Goal: Find specific page/section: Find specific page/section

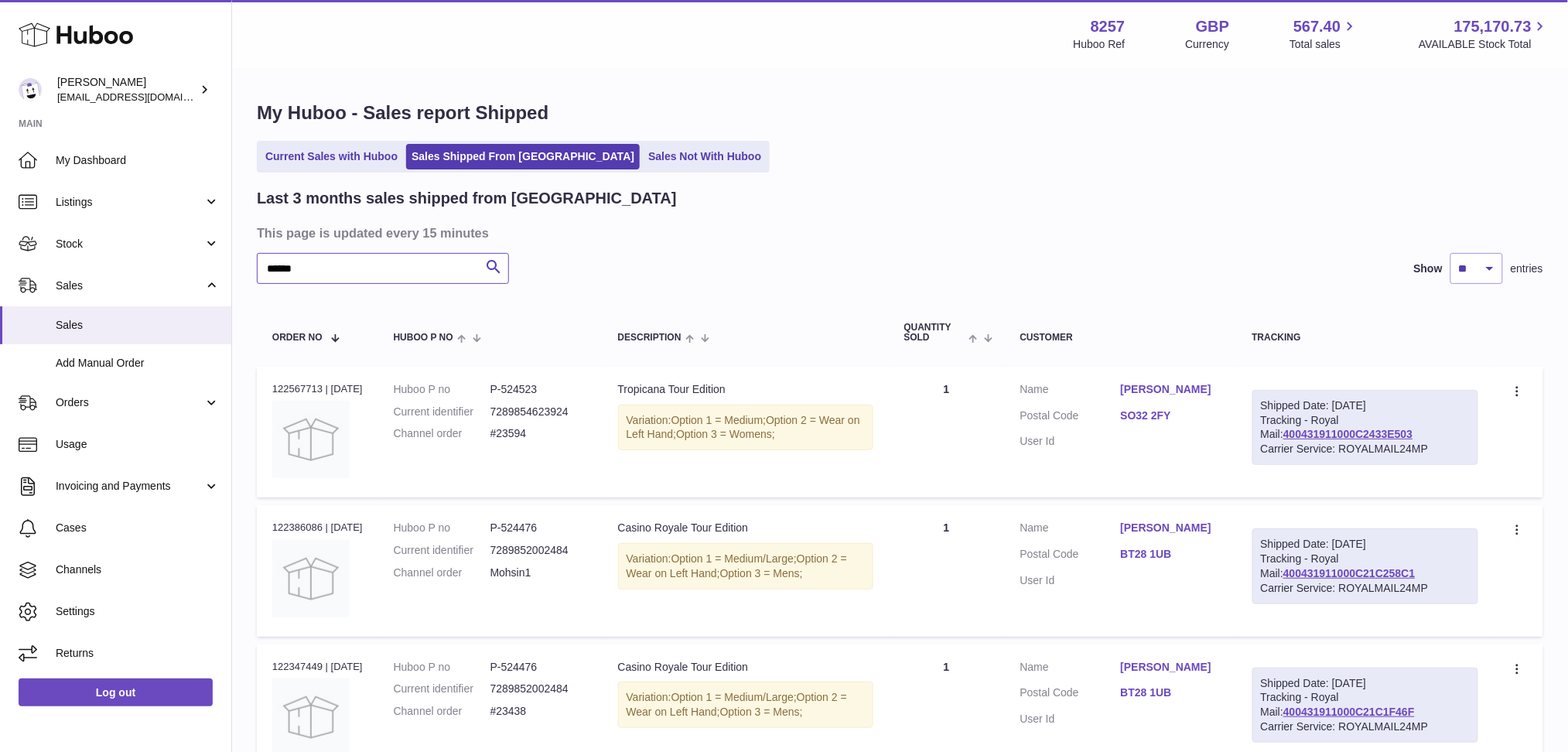
click at [348, 257] on input "******" at bounding box center [382, 268] width 252 height 31
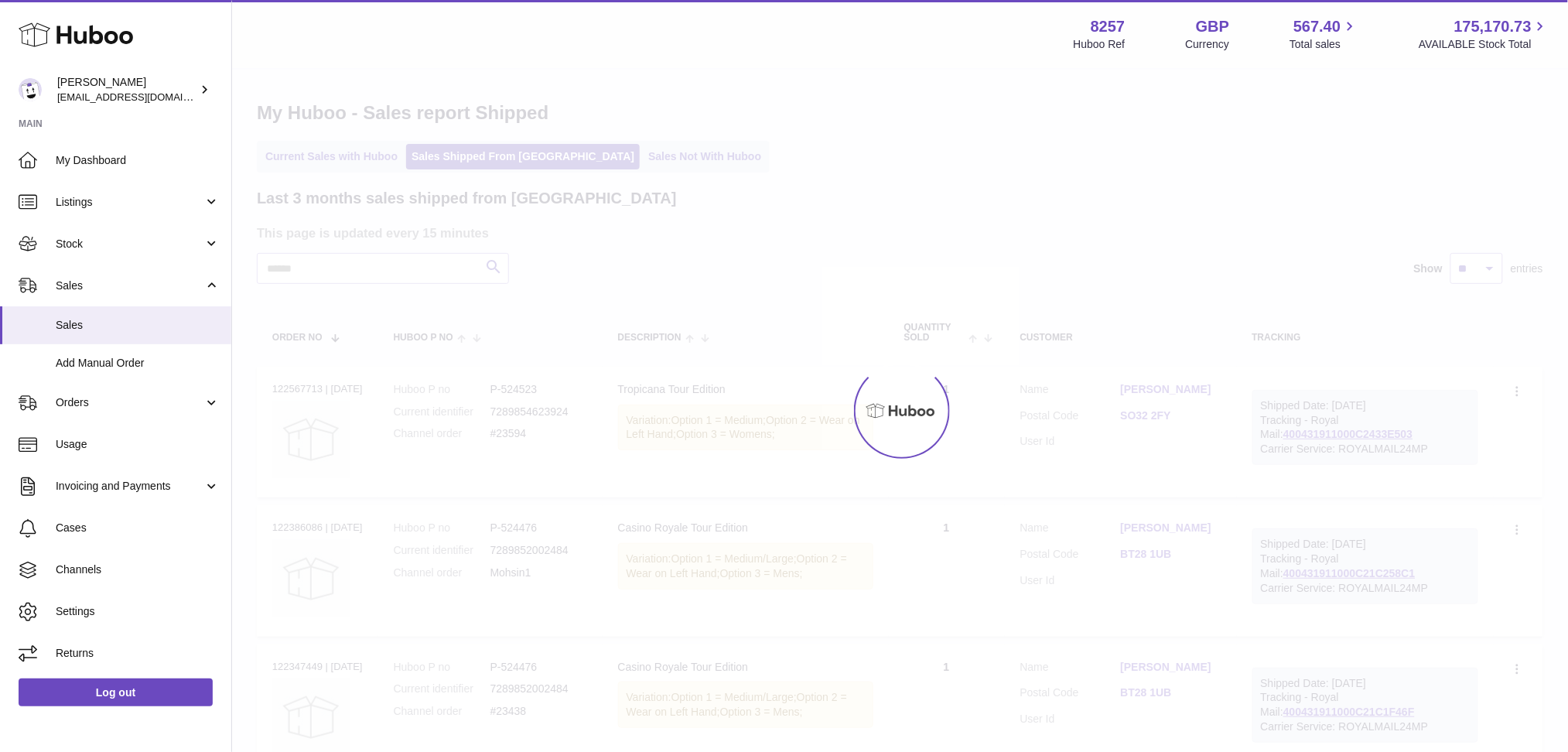
click at [340, 158] on div at bounding box center [899, 410] width 1335 height 682
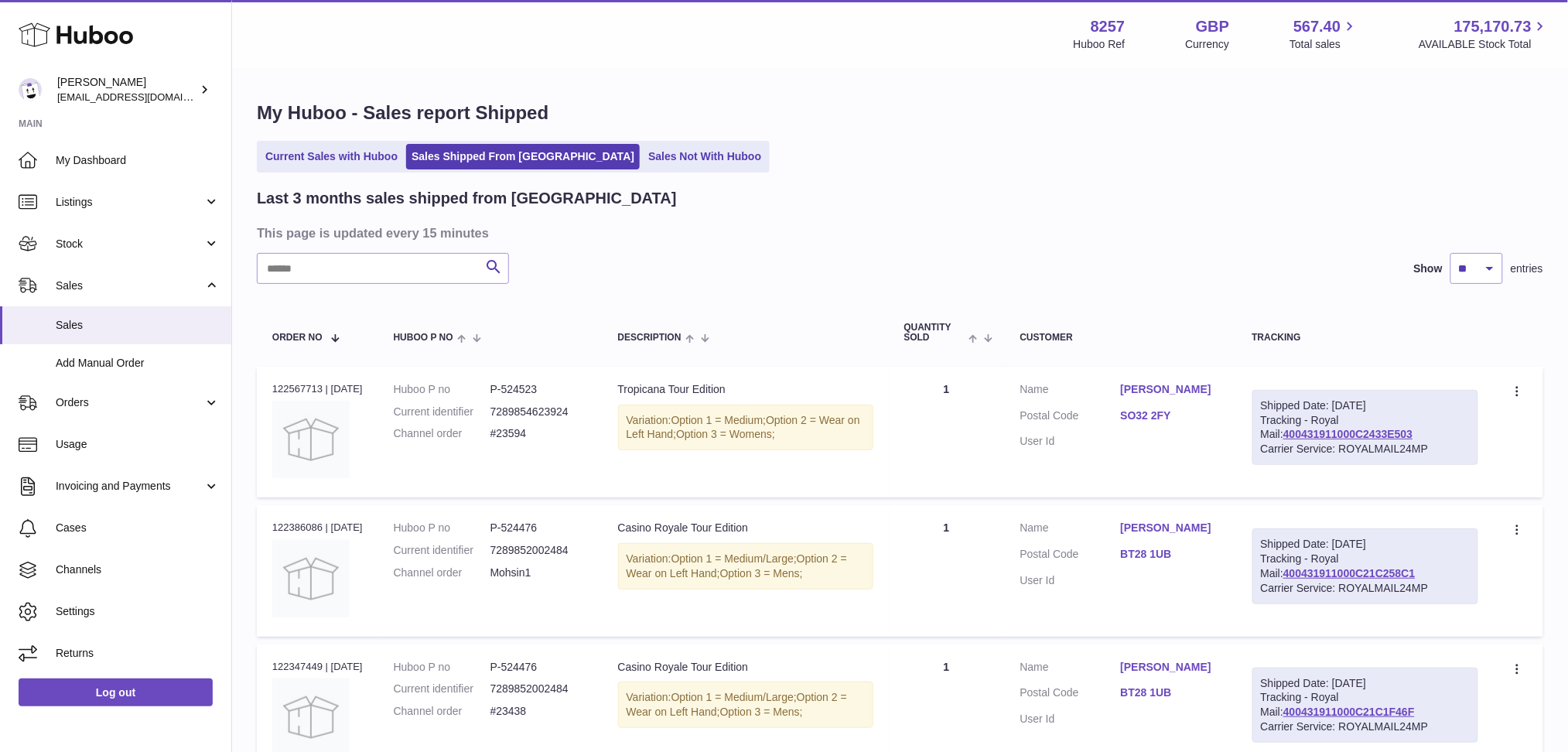
click at [340, 158] on link "Current Sales with Huboo" at bounding box center [331, 156] width 143 height 25
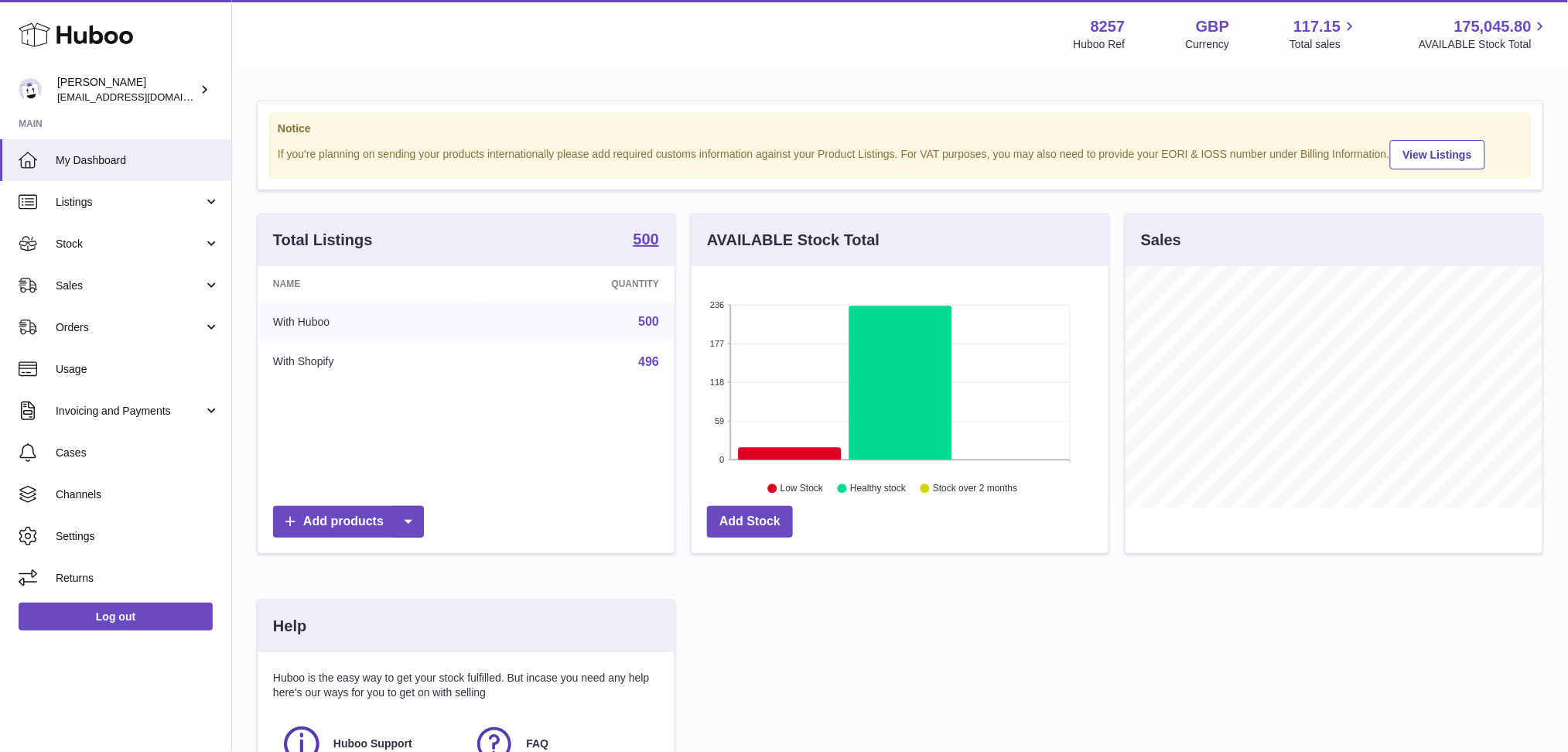
scroll to position [240, 417]
click at [144, 282] on span "Sales" at bounding box center [129, 285] width 148 height 14
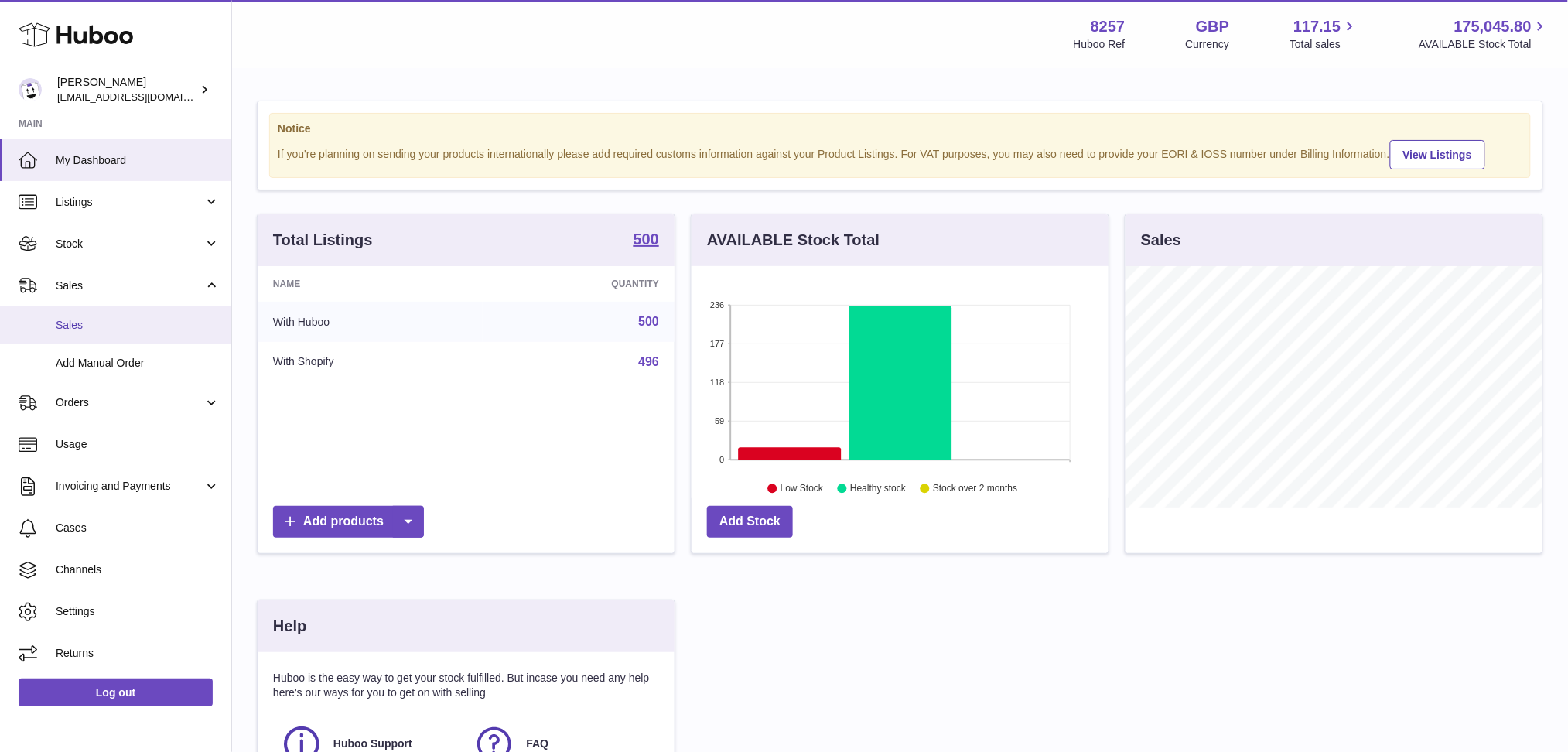
click at [142, 309] on link "Sales" at bounding box center [116, 324] width 232 height 38
